Goal: Obtain resource: Download file/media

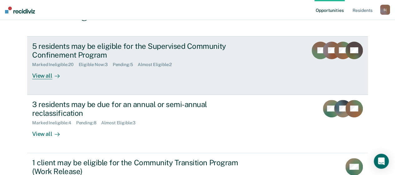
scroll to position [62, 0]
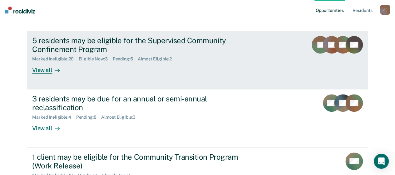
click at [41, 72] on div "View all" at bounding box center [49, 68] width 35 height 12
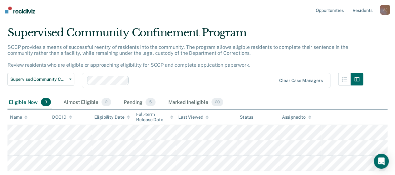
scroll to position [57, 0]
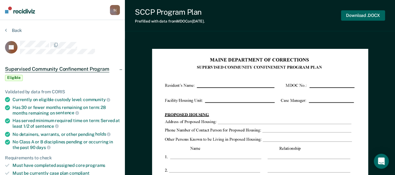
click at [357, 17] on button "Download .DOCX" at bounding box center [363, 15] width 44 height 10
